Goal: Find specific page/section: Find specific page/section

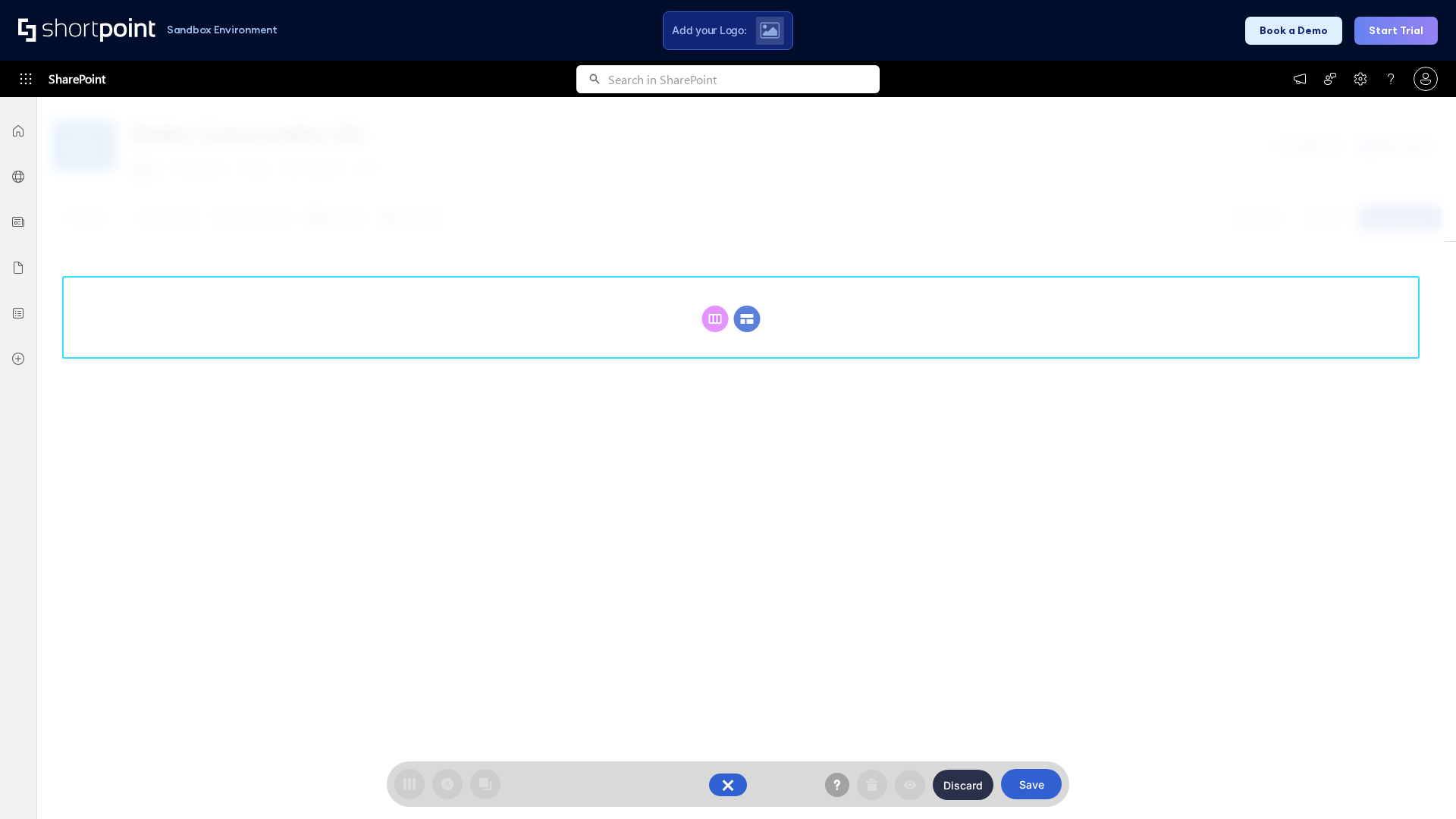
click at [747, 319] on circle at bounding box center [747, 319] width 26 height 26
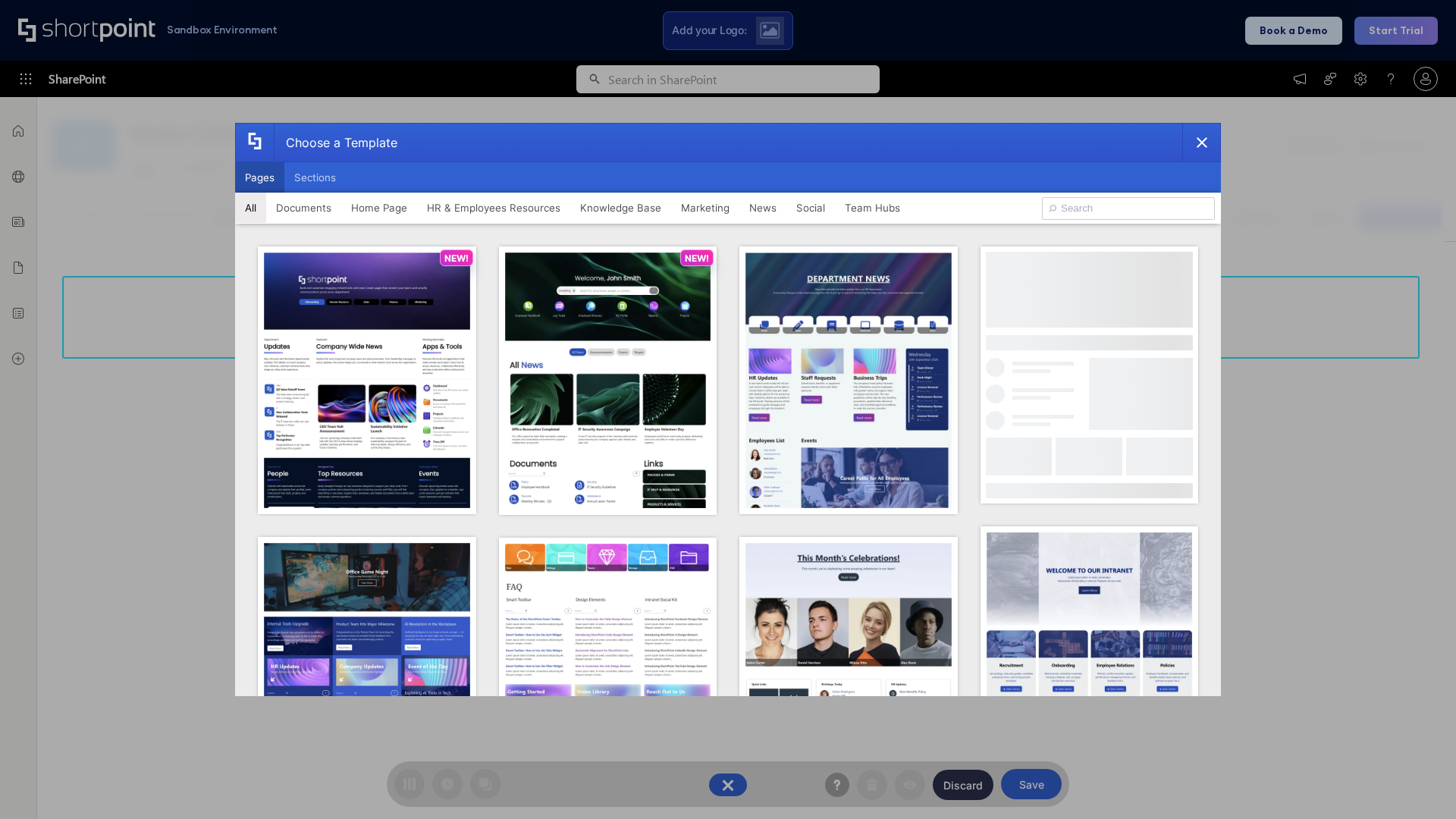
click at [259, 177] on button "Pages" at bounding box center [259, 177] width 49 height 30
type input "News Portal 1"
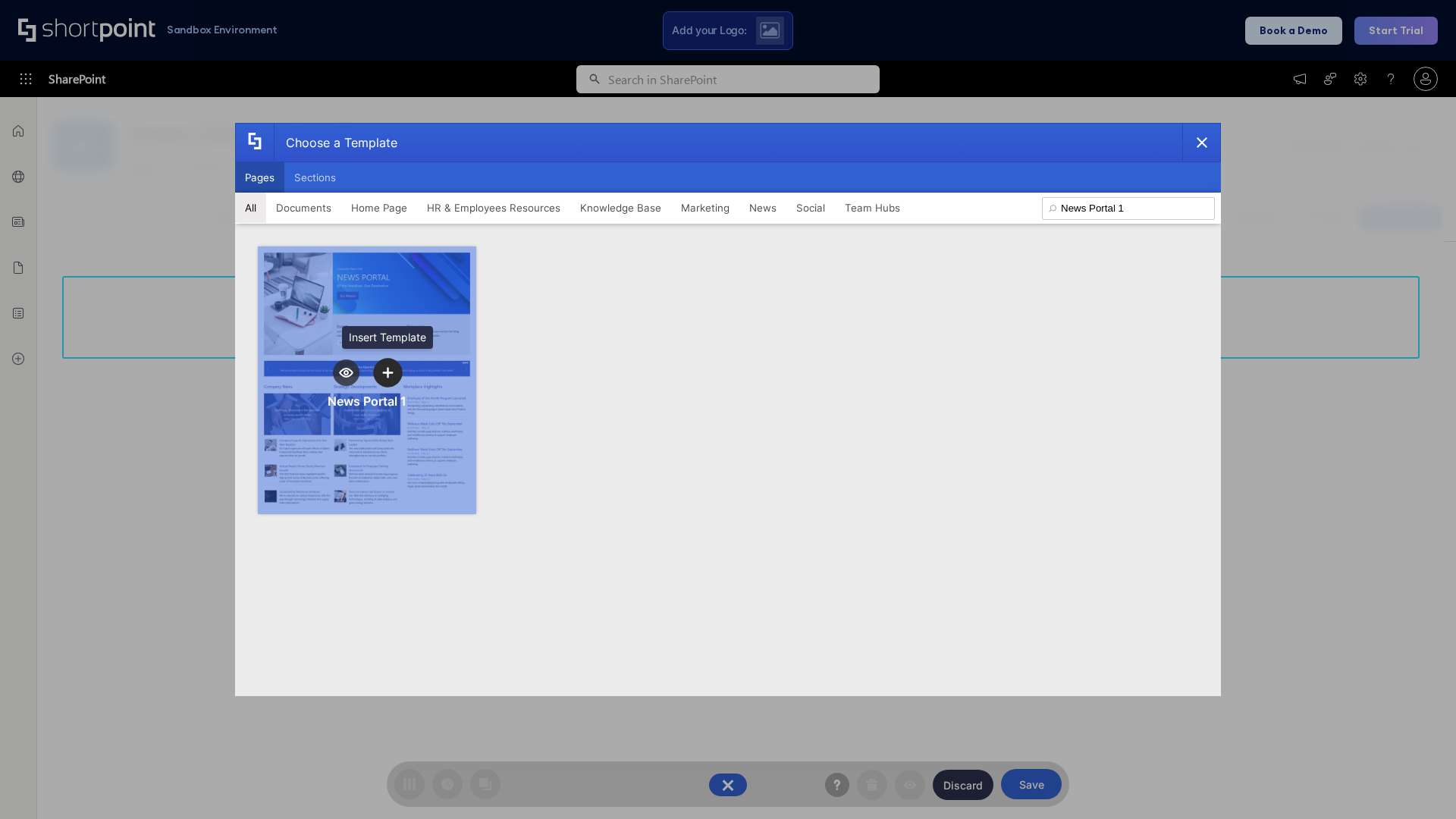
click at [388, 372] on icon "template selector" at bounding box center [387, 372] width 11 height 11
